Goal: Complete application form

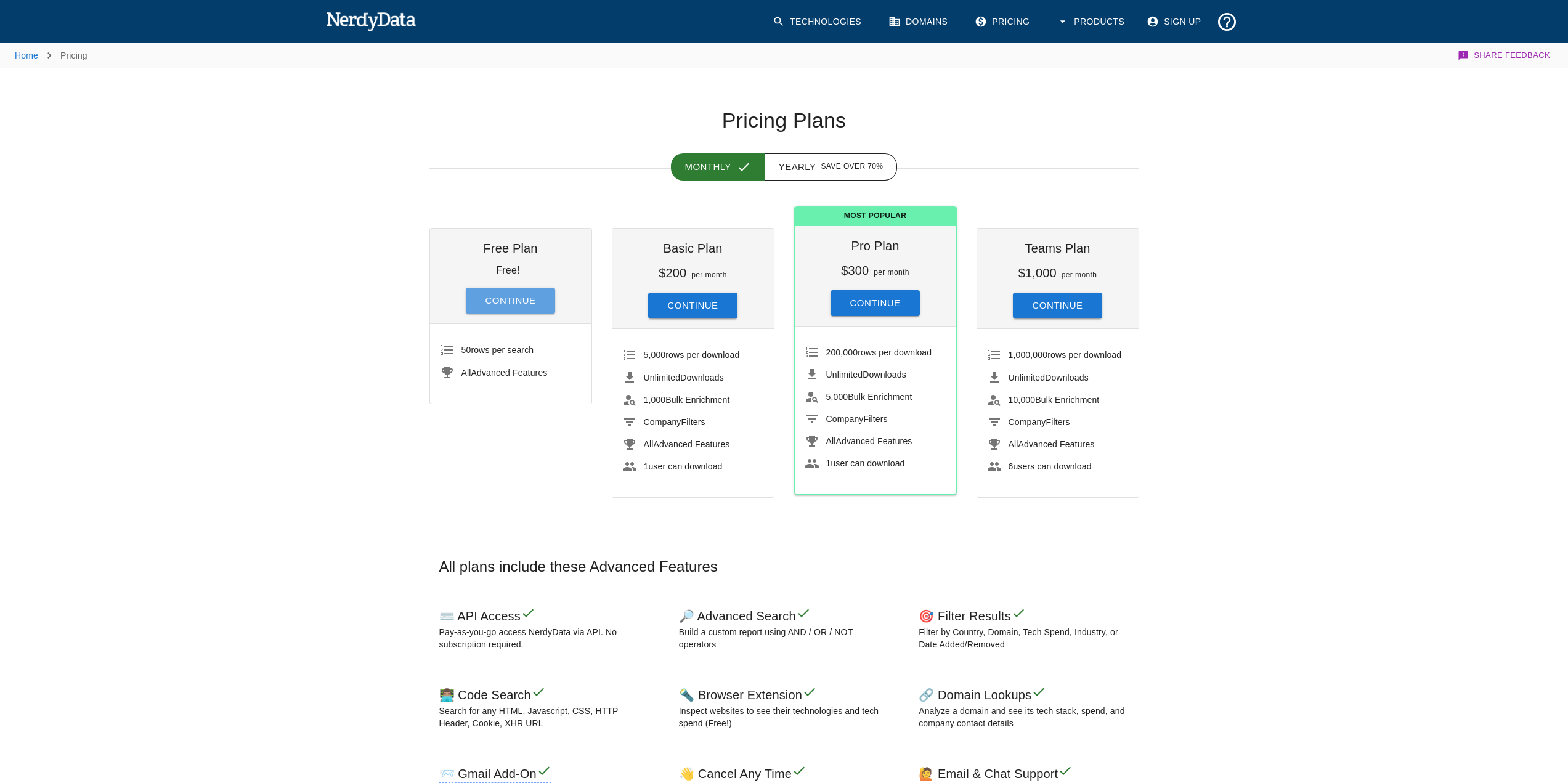
click at [513, 306] on button "Continue" at bounding box center [511, 300] width 90 height 26
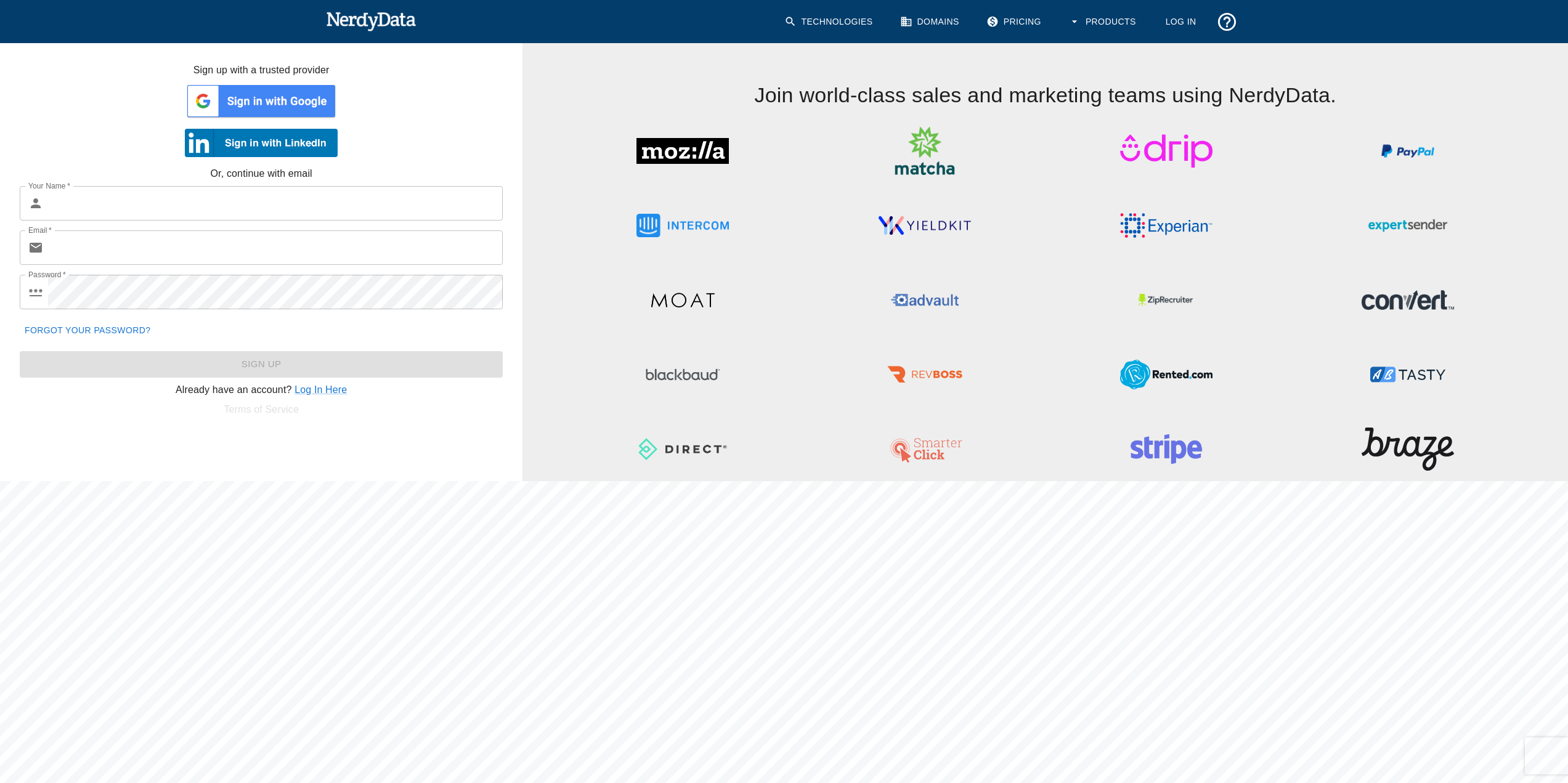
click at [280, 101] on img at bounding box center [260, 101] width 153 height 37
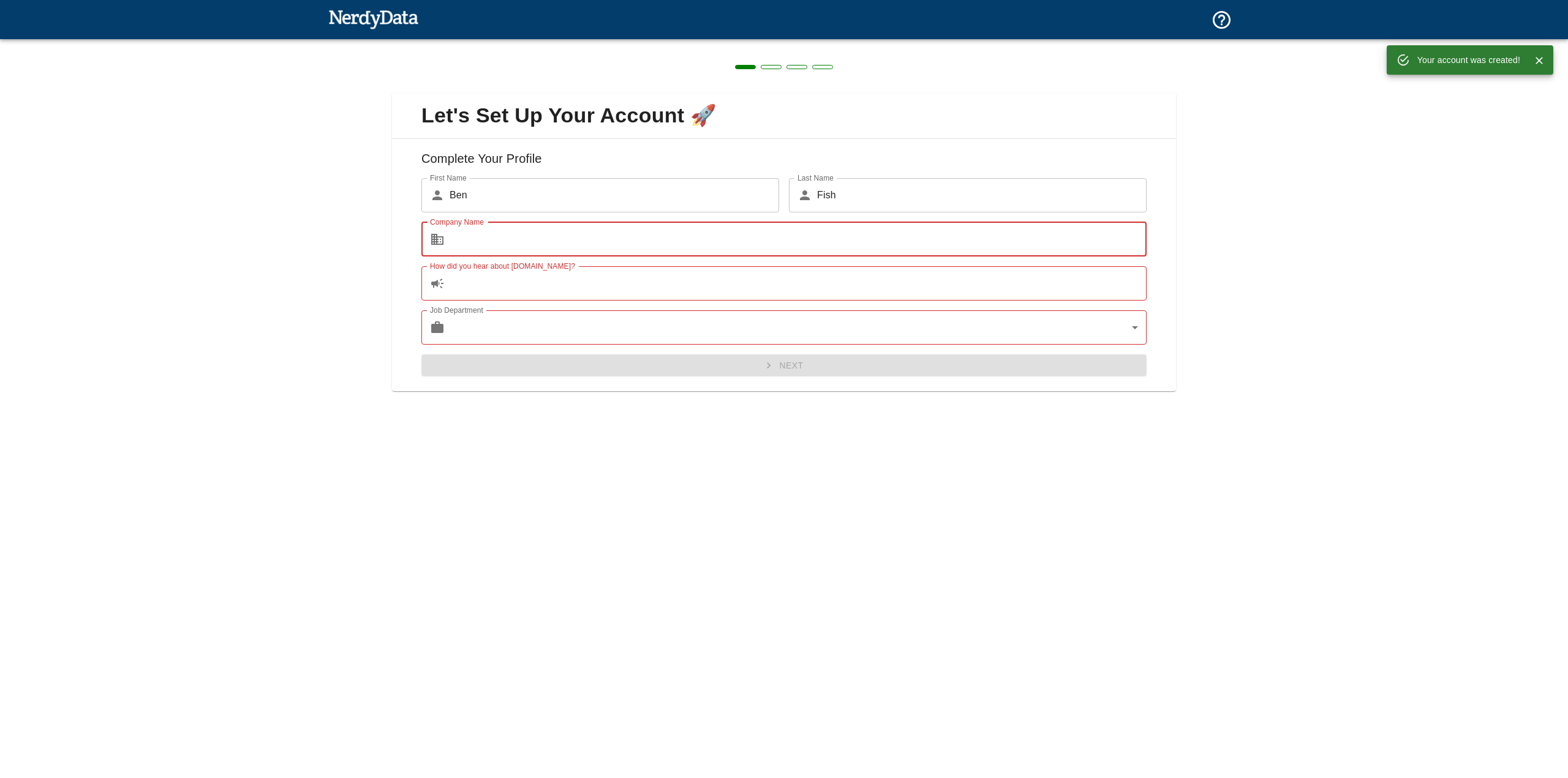
type input "EngageDent Ai"
click at [559, 285] on input "How did you hear about [DOMAIN_NAME]?" at bounding box center [798, 284] width 697 height 34
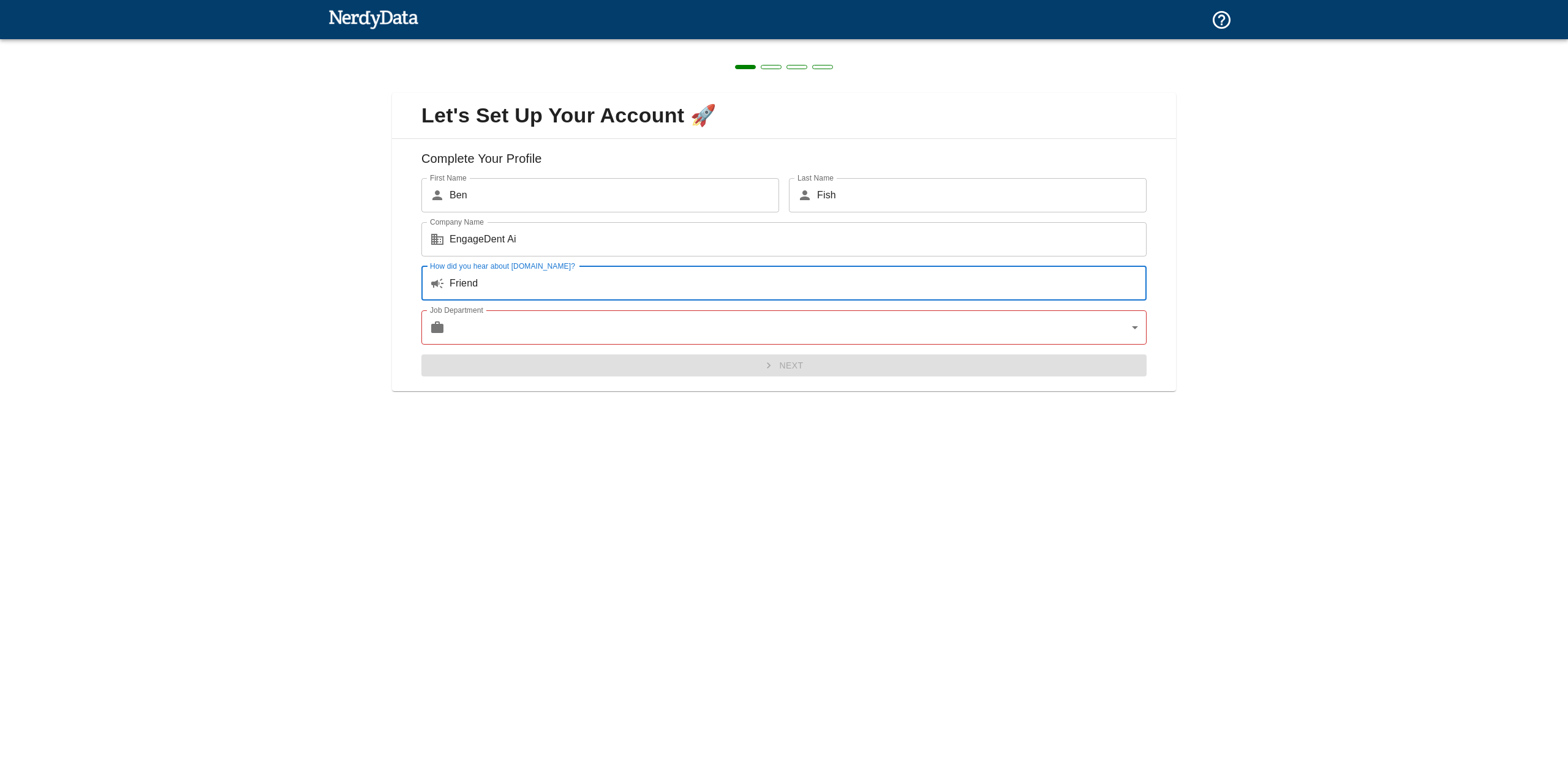
type input "Friend"
click at [540, 43] on body "Technologies Domains Pricing Products Create a Report Create a list of websites…" at bounding box center [784, 21] width 1568 height 43
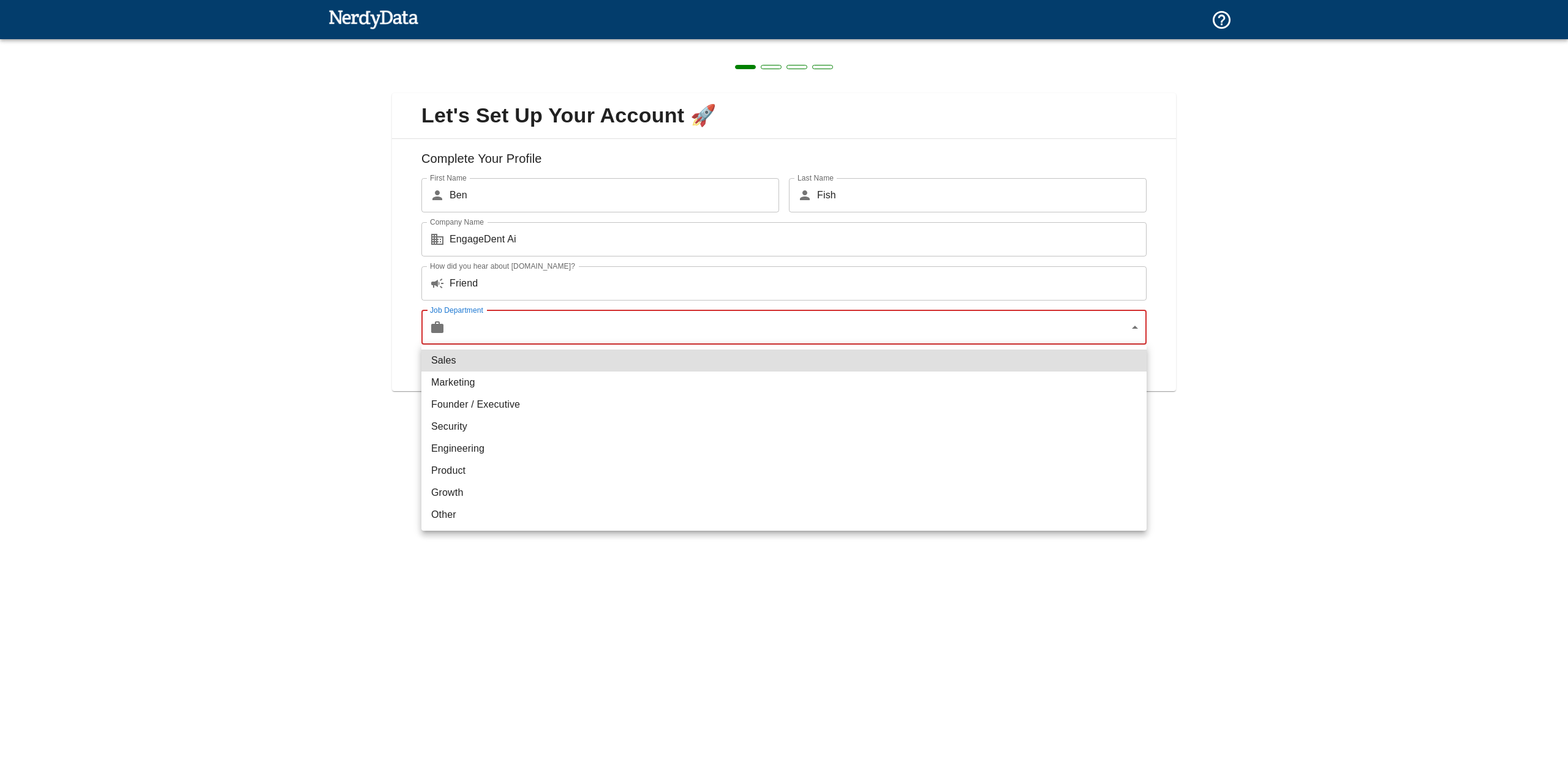
click at [475, 410] on li "Founder / Executive" at bounding box center [783, 404] width 725 height 22
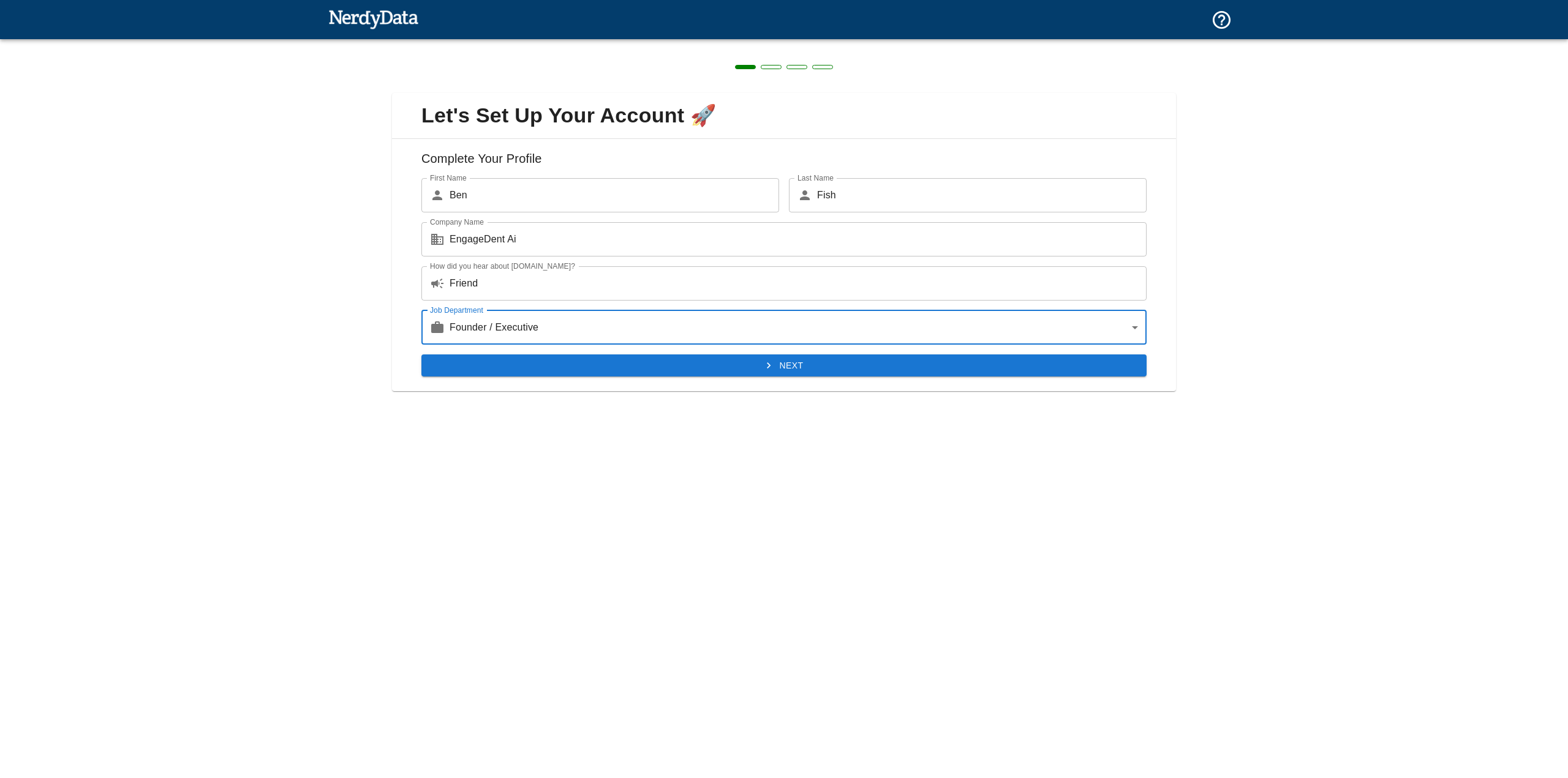
type input "exec"
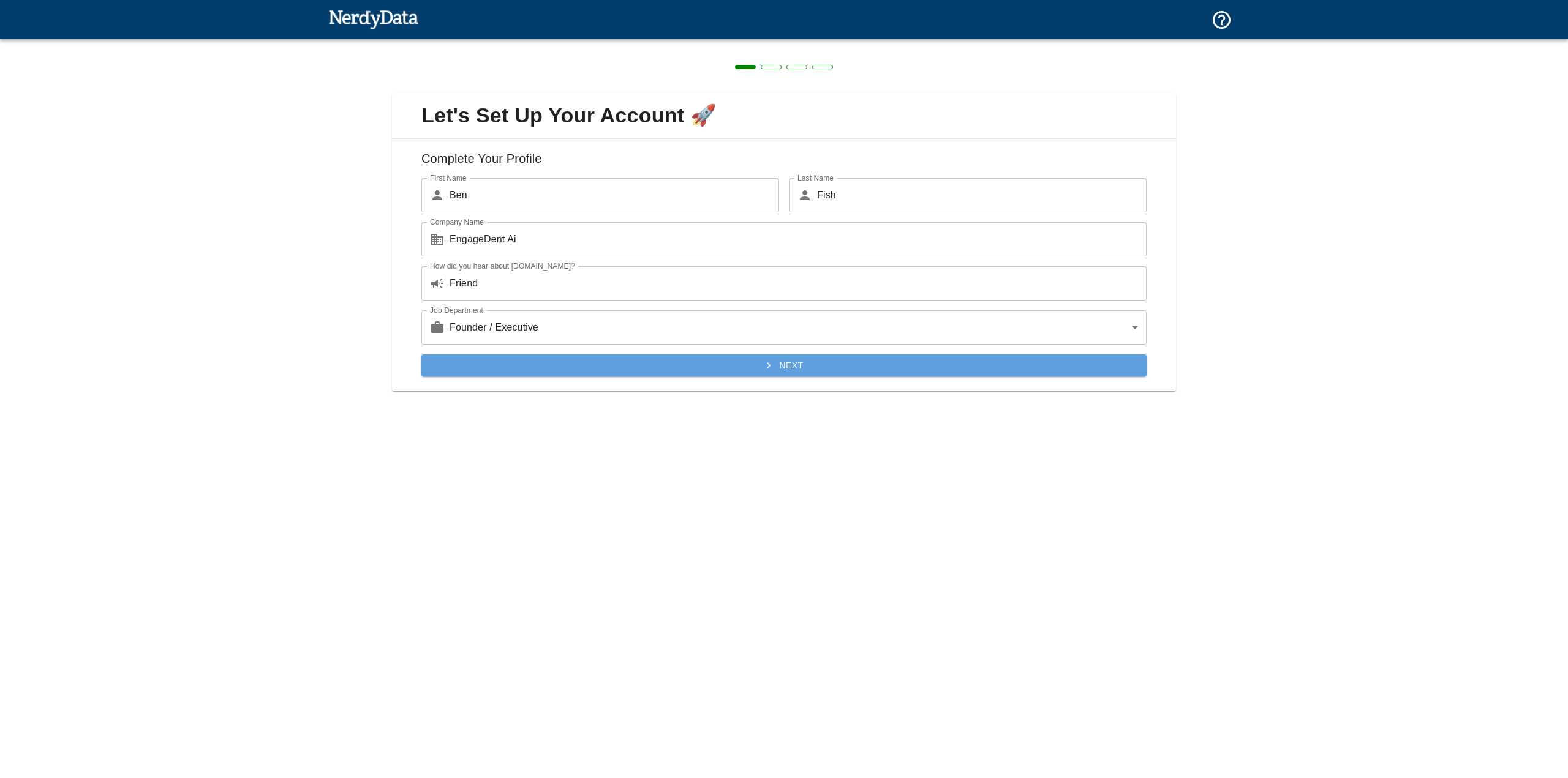
click at [719, 363] on button "Next" at bounding box center [783, 366] width 725 height 23
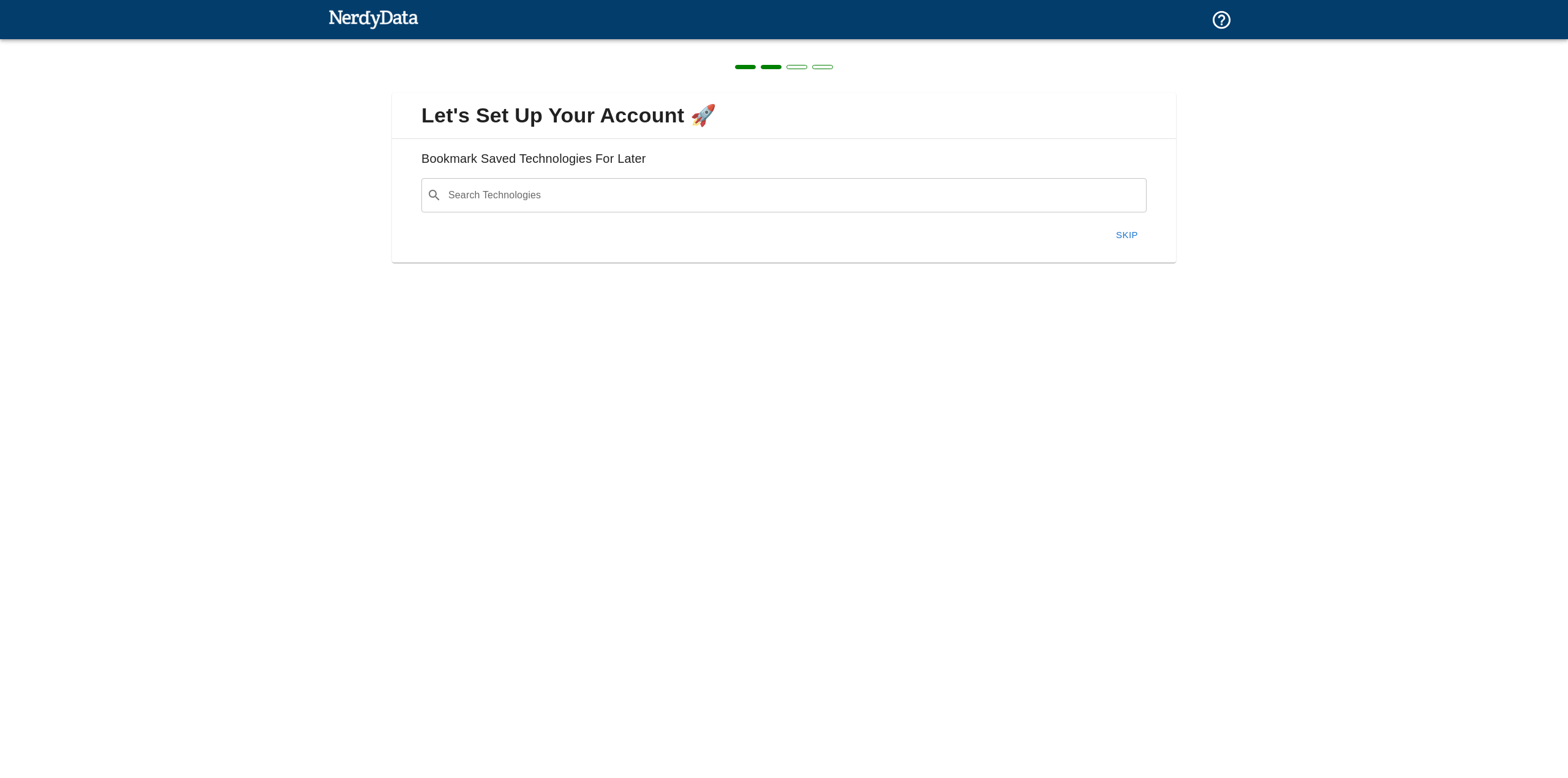
click at [538, 197] on input "Search Technologies" at bounding box center [793, 195] width 694 height 23
type input "Open Dental"
click at [1117, 243] on button "Next" at bounding box center [1119, 235] width 53 height 26
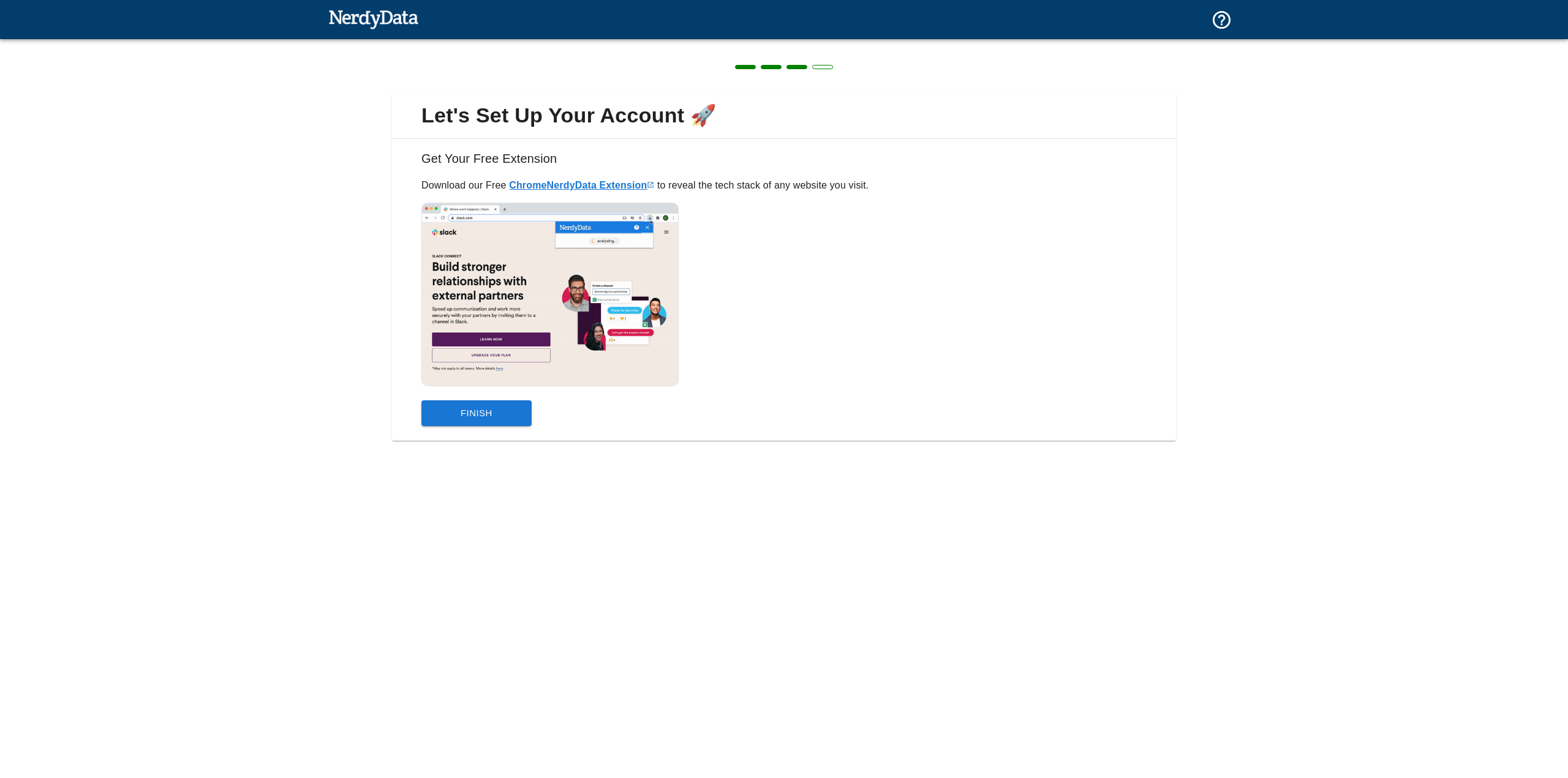
click at [590, 183] on link "Chrome NerdyData Extension" at bounding box center [582, 185] width 145 height 11
